Goal: Use online tool/utility: Utilize a website feature to perform a specific function

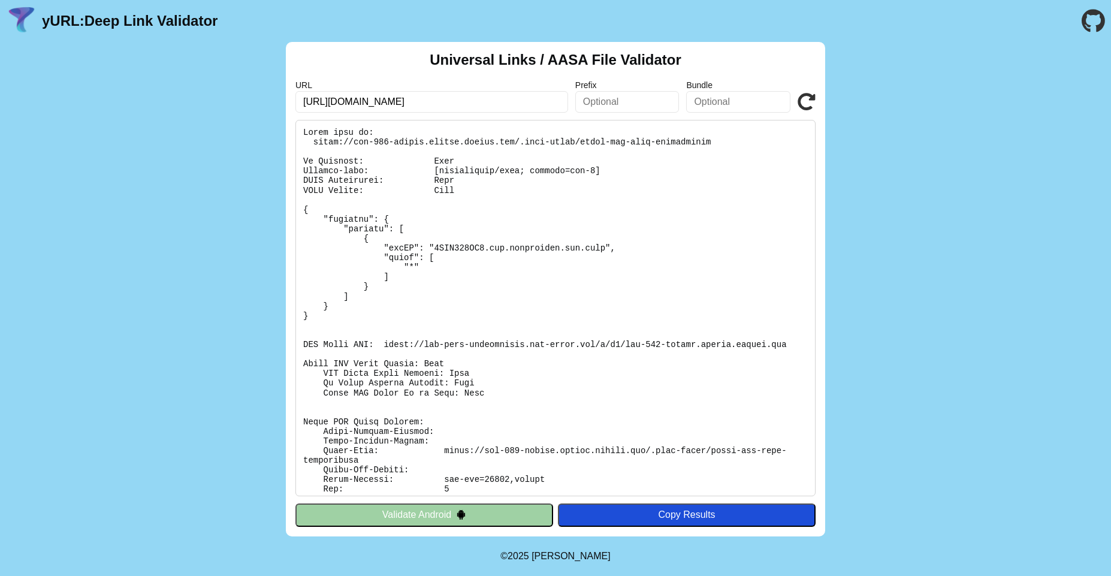
click at [804, 103] on icon at bounding box center [806, 102] width 18 height 18
click at [445, 105] on input "[URL][DOMAIN_NAME]" at bounding box center [431, 102] width 273 height 22
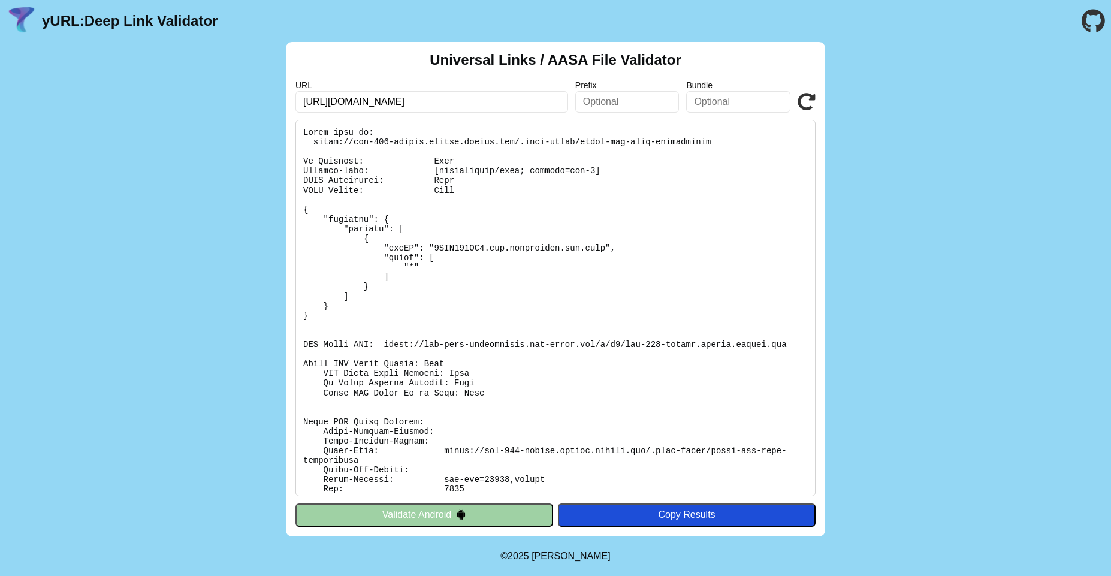
click at [421, 100] on input "[URL][DOMAIN_NAME]" at bounding box center [431, 102] width 273 height 22
click at [337, 103] on input "[URL][DOMAIN_NAME]" at bounding box center [431, 102] width 273 height 22
click at [514, 99] on input "[URL][DOMAIN_NAME]" at bounding box center [431, 102] width 273 height 22
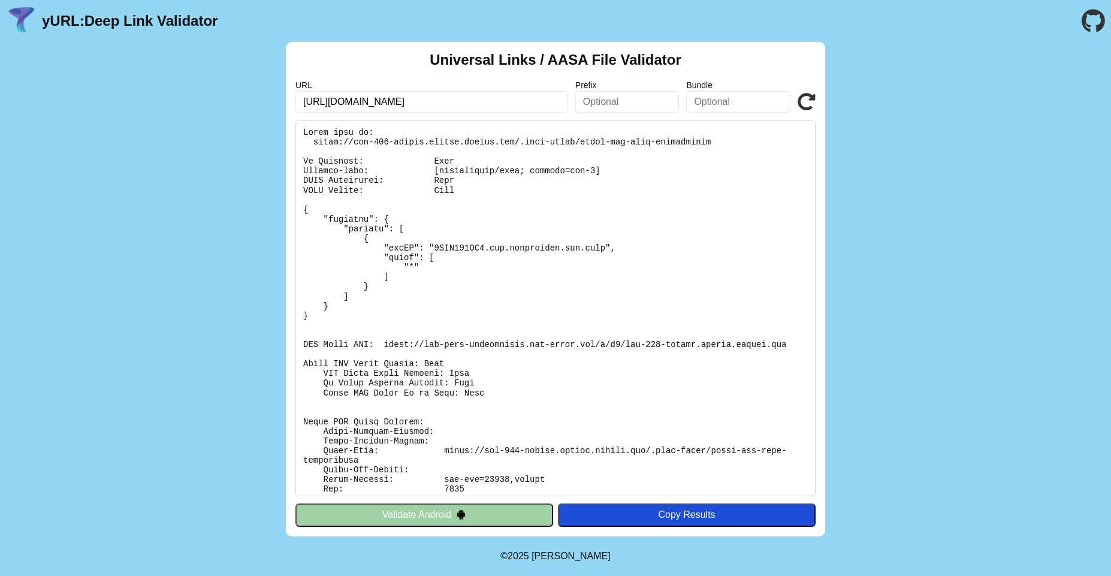
click button "Validate" at bounding box center [0, 0] width 0 height 0
type input "https://hinge.co/"
click button "Validate" at bounding box center [0, 0] width 0 height 0
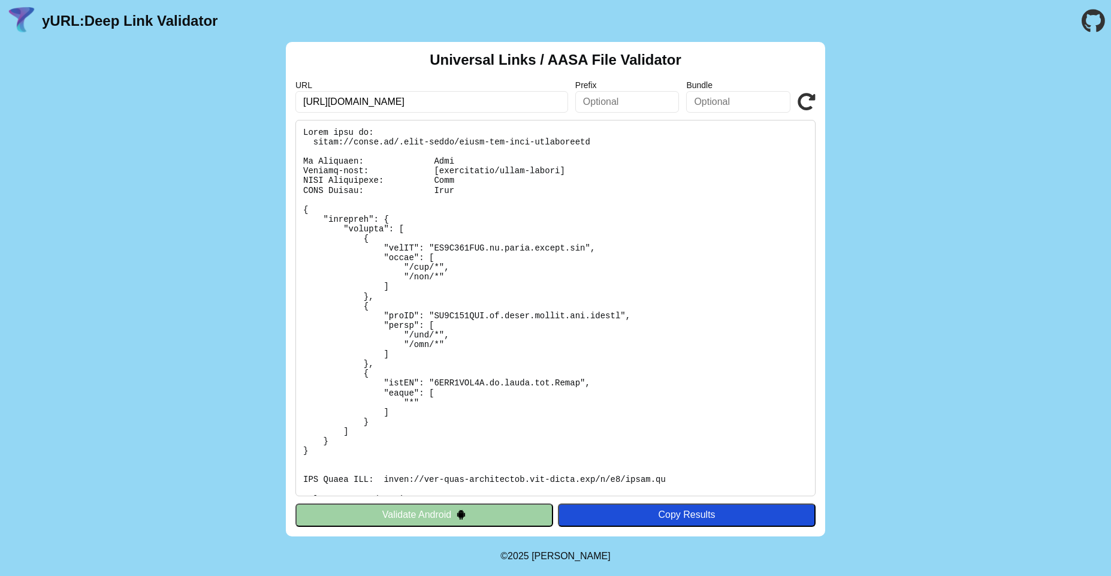
scroll to position [198, 0]
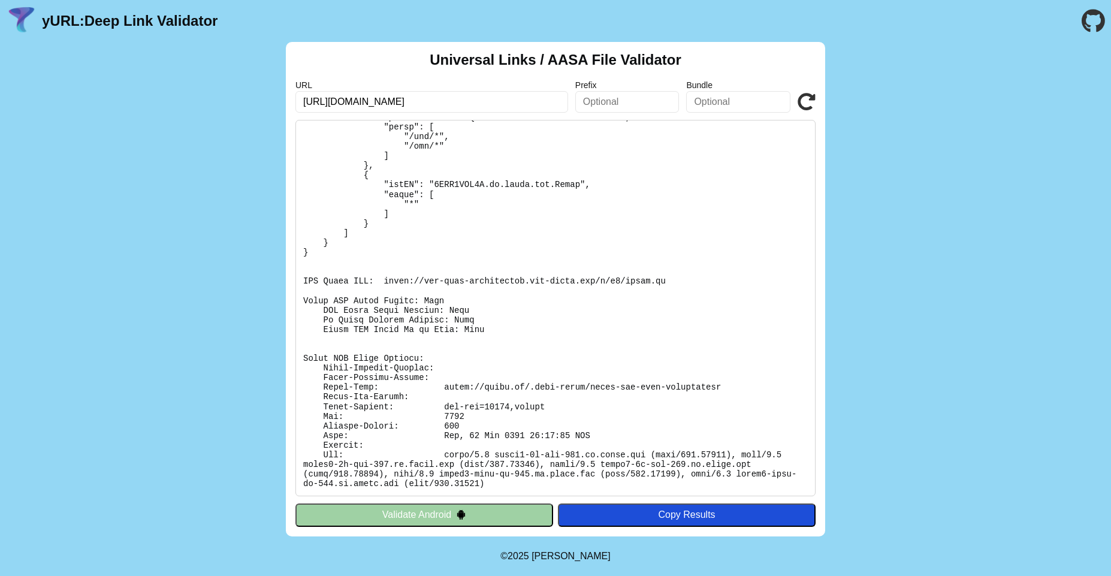
click at [382, 281] on pre at bounding box center [555, 308] width 520 height 376
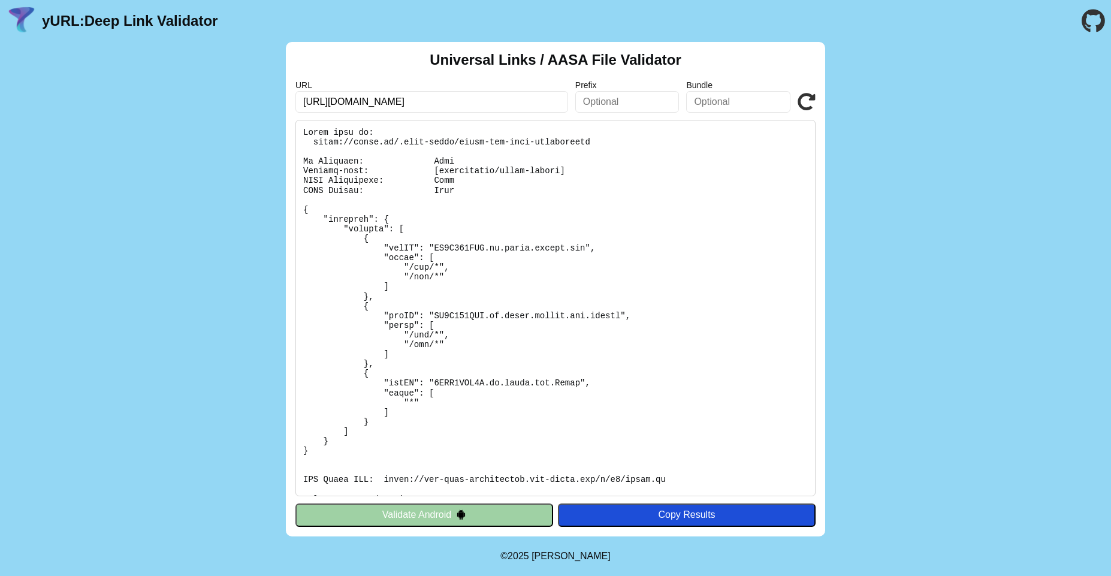
click at [316, 140] on pre at bounding box center [555, 308] width 520 height 376
drag, startPoint x: 312, startPoint y: 143, endPoint x: 601, endPoint y: 139, distance: 289.4
click at [601, 139] on pre at bounding box center [555, 308] width 520 height 376
copy pre "https://hinge.co/.well-known/apple-app-site-association"
click at [607, 246] on pre at bounding box center [555, 308] width 520 height 376
